Goal: Task Accomplishment & Management: Manage account settings

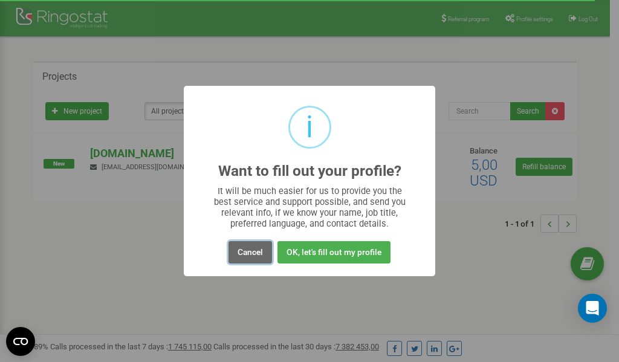
click at [247, 251] on button "Cancel" at bounding box center [250, 252] width 44 height 22
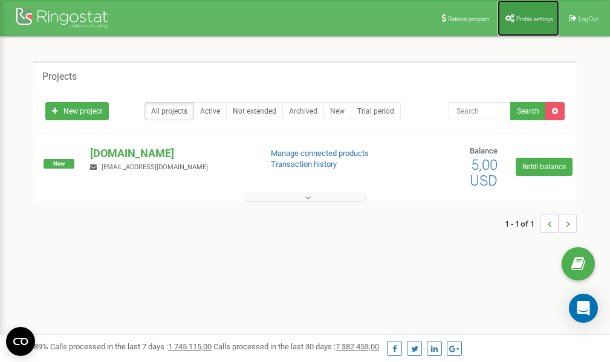
click at [530, 20] on span "Profile settings" at bounding box center [534, 19] width 37 height 7
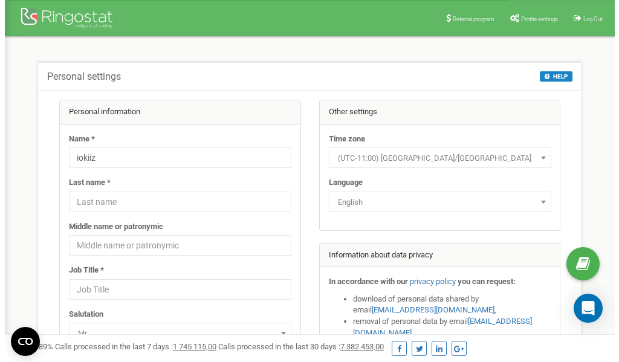
scroll to position [60, 0]
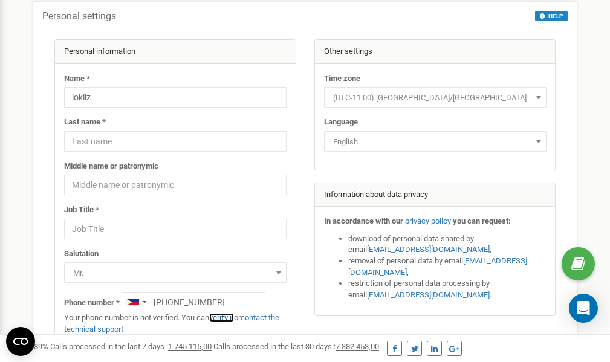
click at [229, 317] on link "verify it" at bounding box center [221, 317] width 25 height 9
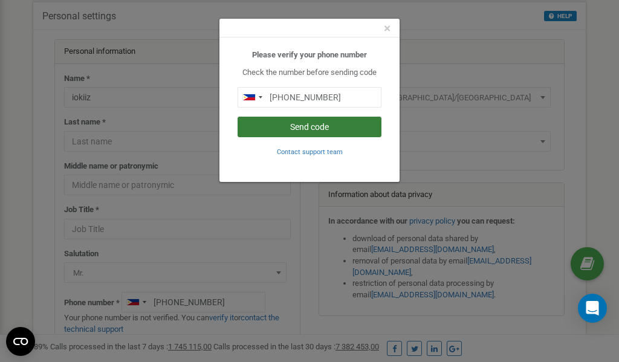
click at [302, 126] on button "Send code" at bounding box center [310, 127] width 144 height 21
